Goal: Ask a question

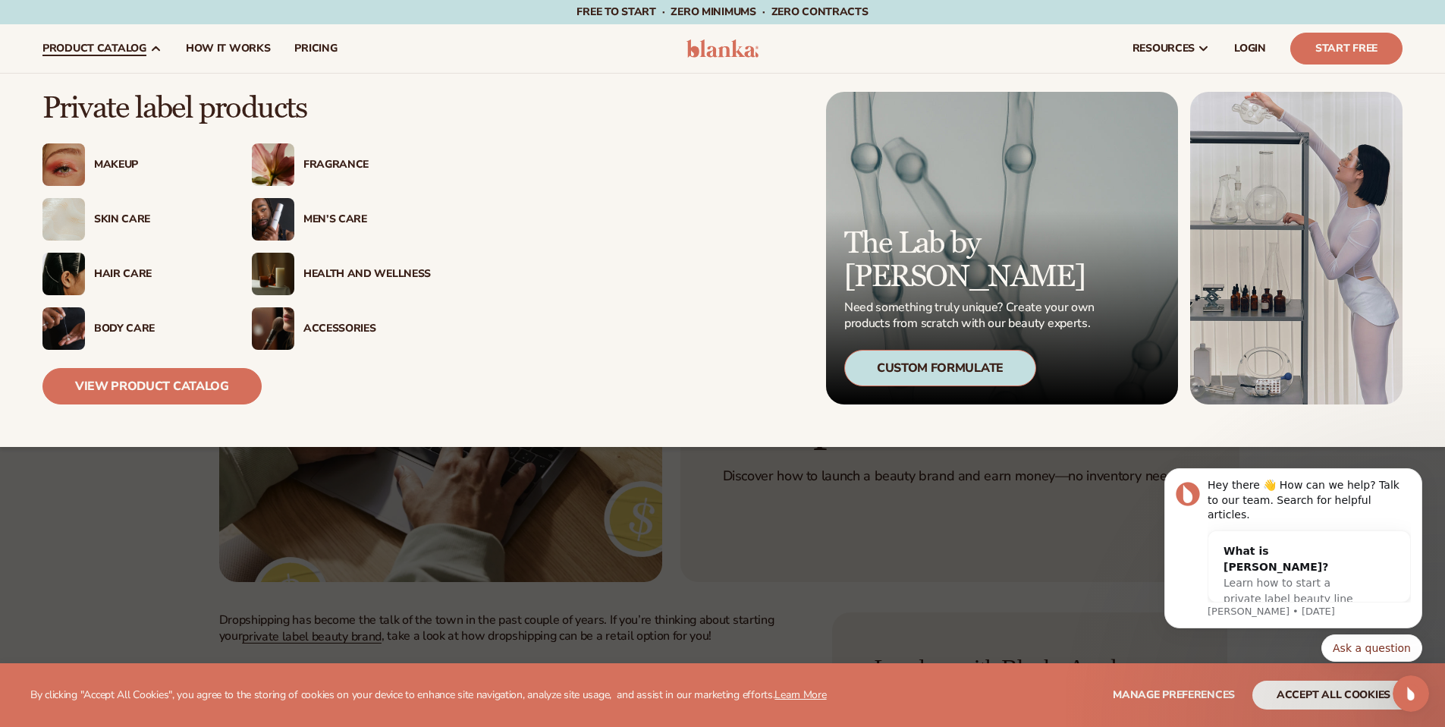
click at [130, 49] on span "product catalog" at bounding box center [94, 48] width 104 height 12
click at [99, 49] on span "product catalog" at bounding box center [94, 48] width 104 height 12
click at [98, 46] on span "product catalog" at bounding box center [94, 48] width 104 height 12
click at [110, 168] on div "Makeup" at bounding box center [157, 165] width 127 height 13
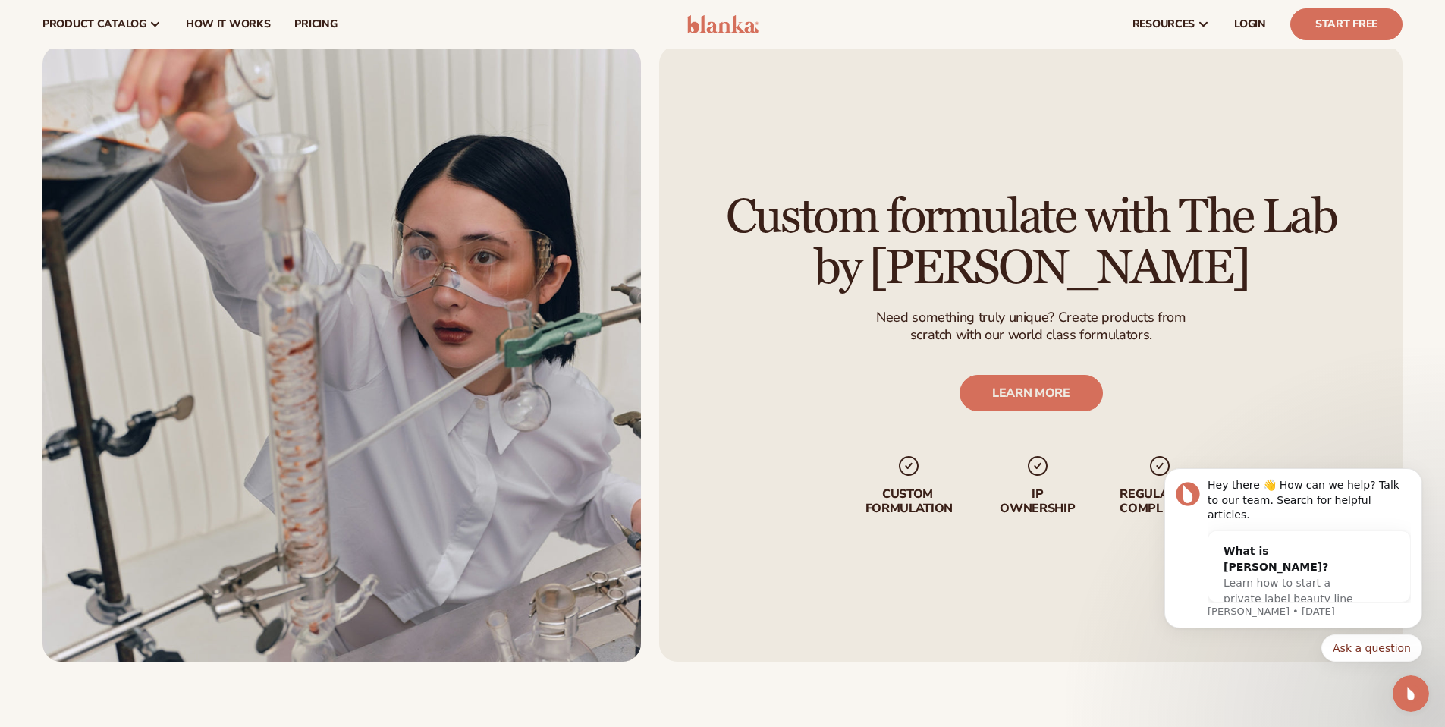
scroll to position [1954, 0]
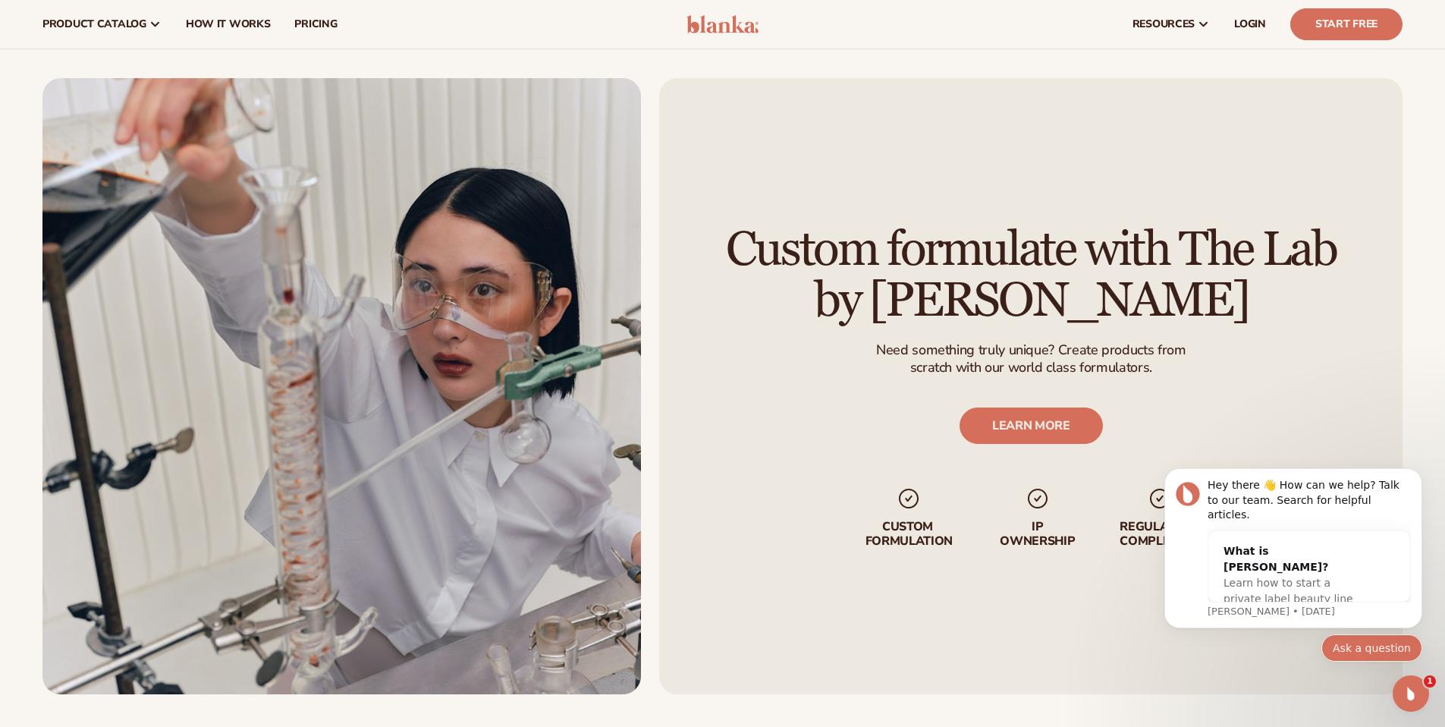
click at [1396, 651] on button "Ask a question" at bounding box center [1371, 647] width 101 height 27
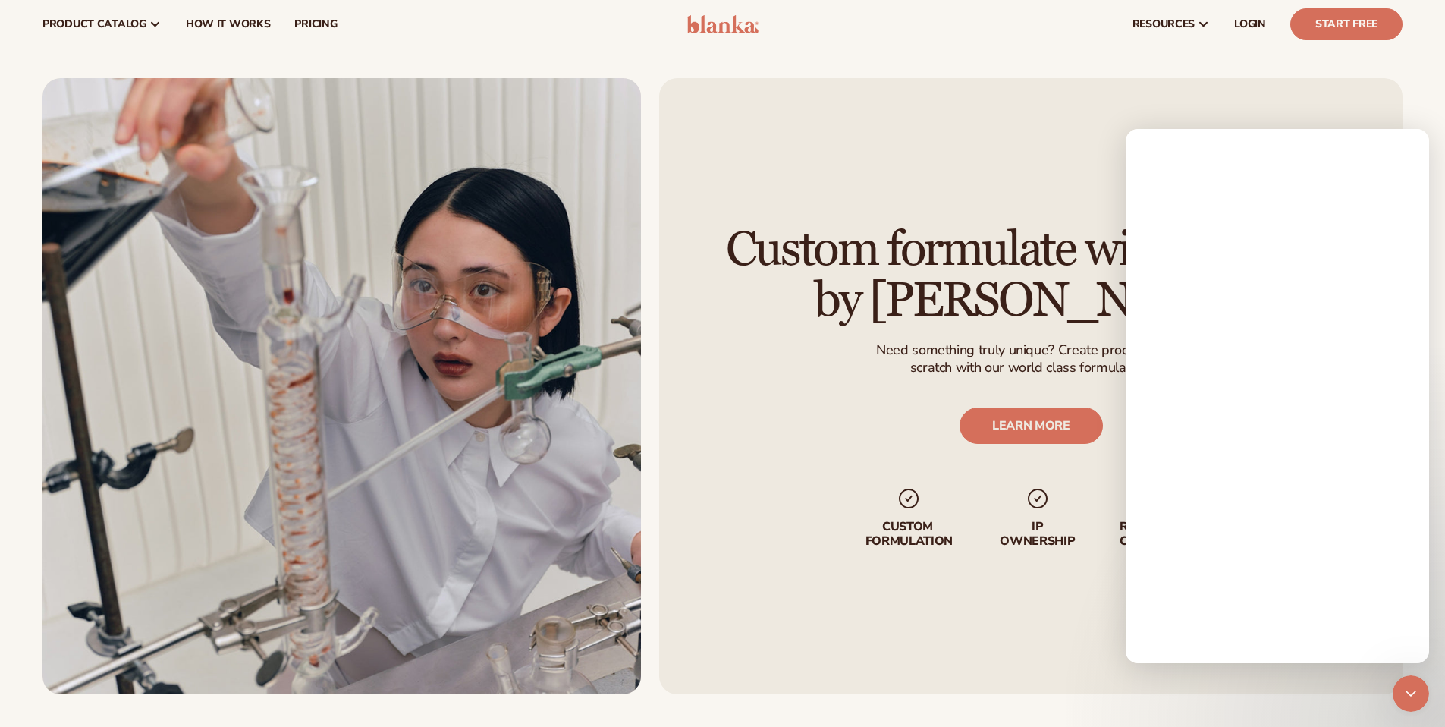
scroll to position [0, 0]
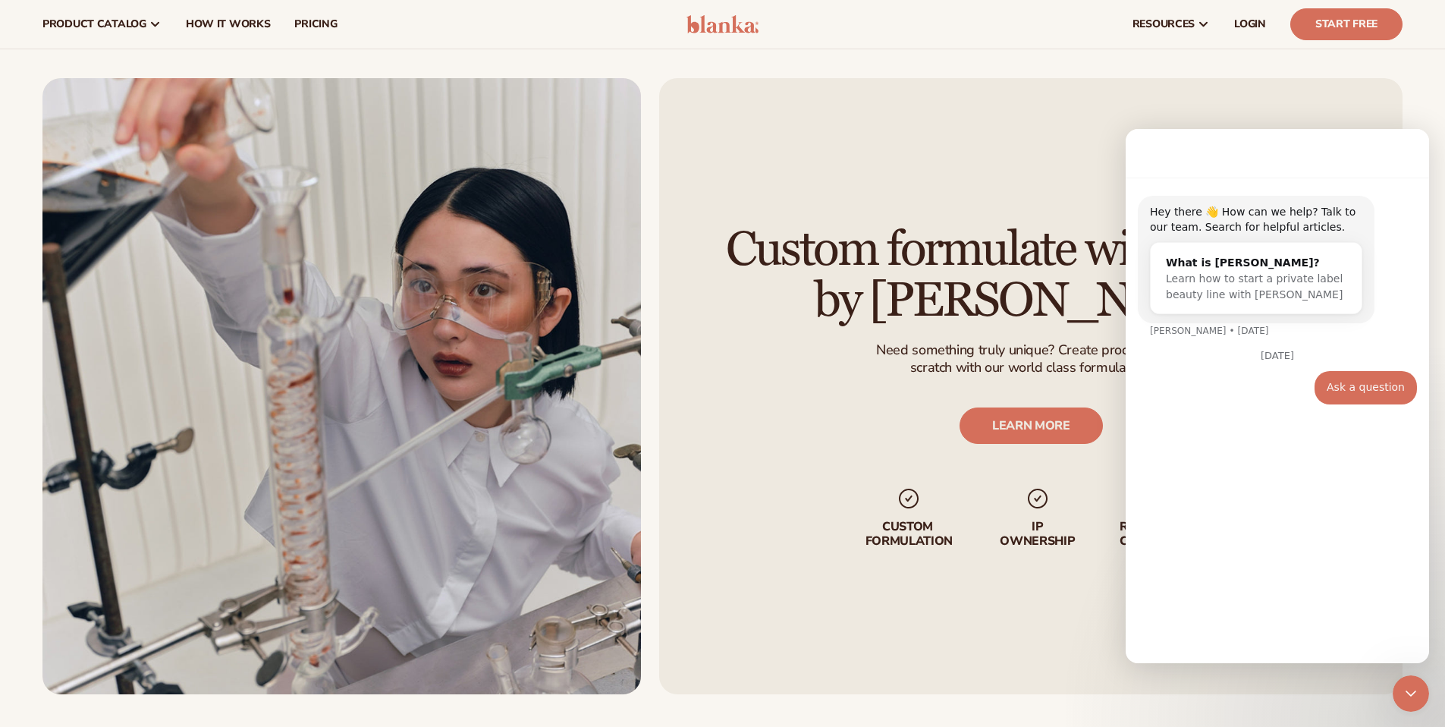
click at [1253, 636] on div "Hey there 👋 How can we help? Talk to our team. Search for helpful articles. Wha…" at bounding box center [1277, 413] width 303 height 473
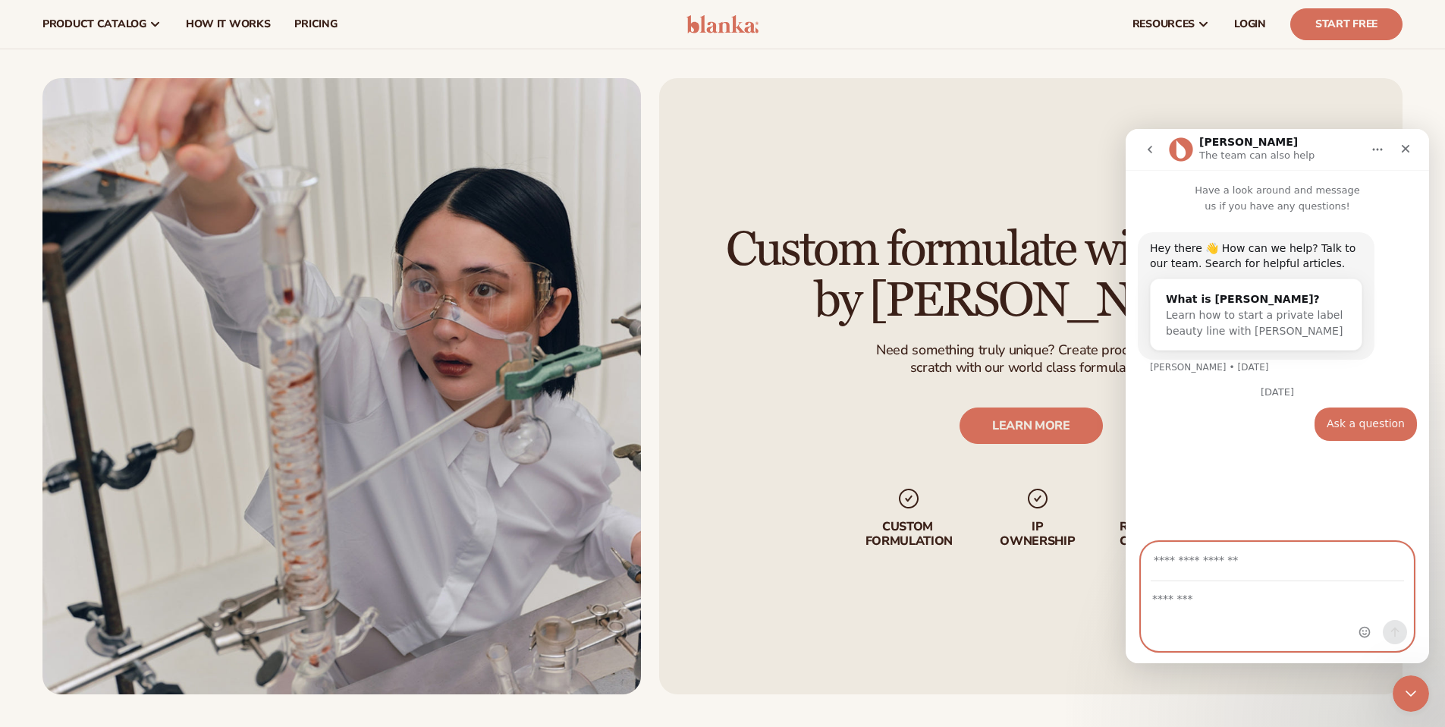
click at [1257, 599] on textarea "Message…" at bounding box center [1278, 595] width 272 height 26
type textarea "**********"
click at [1226, 568] on input "Your email" at bounding box center [1277, 561] width 253 height 39
type input "**********"
click at [1397, 633] on icon "Send a message…" at bounding box center [1395, 632] width 12 height 12
